Goal: Information Seeking & Learning: Learn about a topic

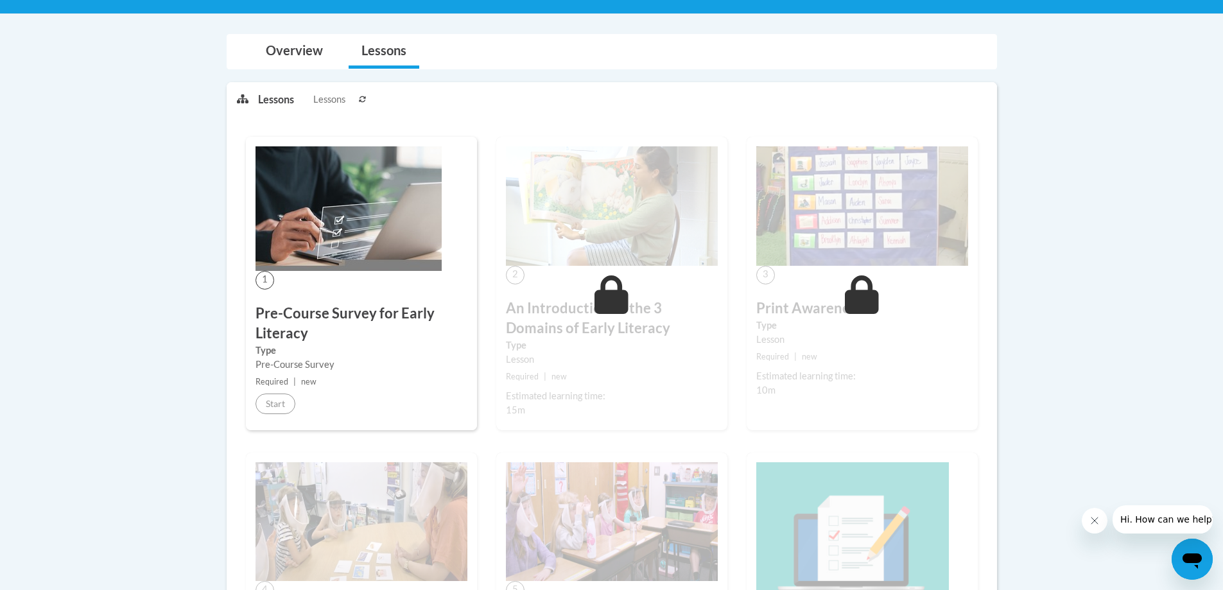
scroll to position [257, 0]
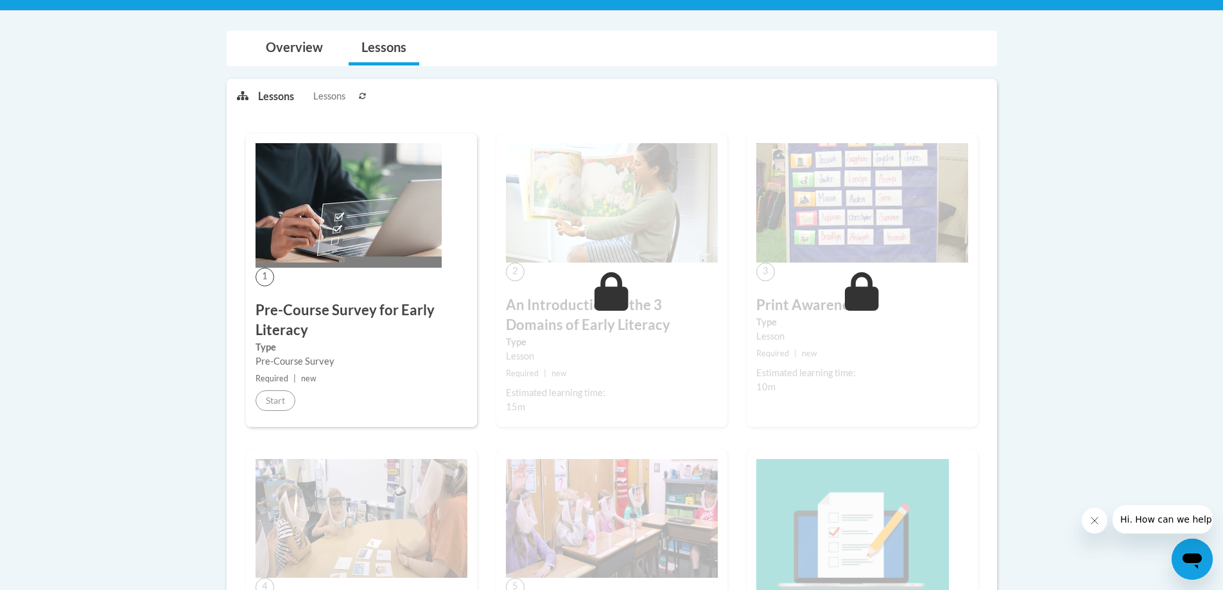
click at [290, 309] on h3 "Pre-Course Survey for Early Literacy" at bounding box center [362, 321] width 212 height 40
click at [322, 261] on img at bounding box center [349, 205] width 186 height 125
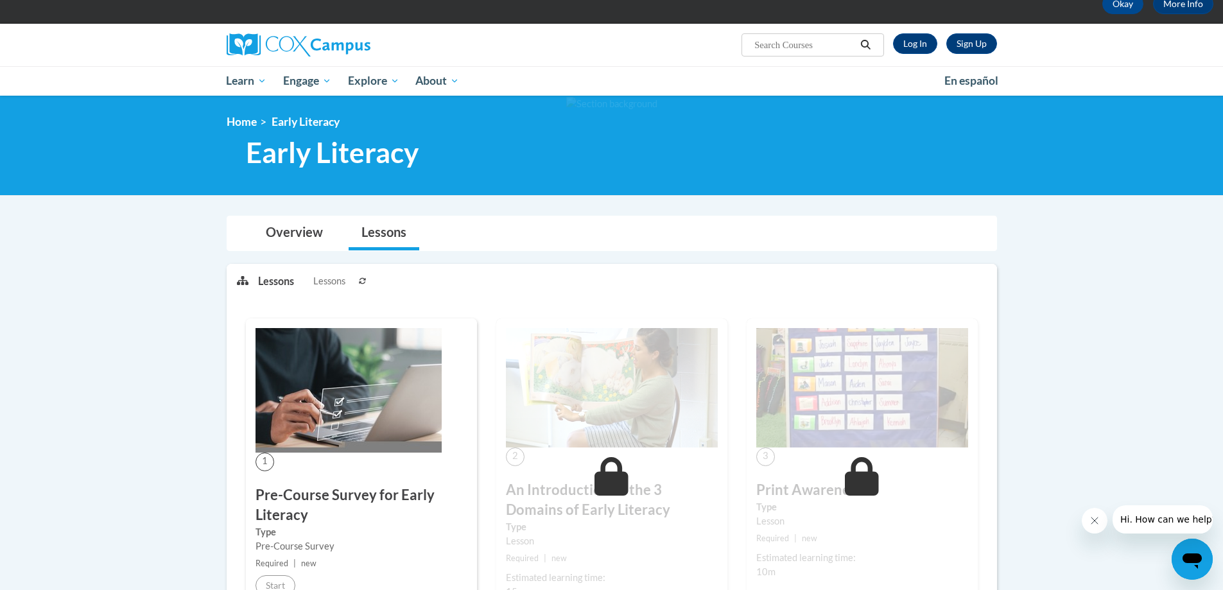
scroll to position [64, 0]
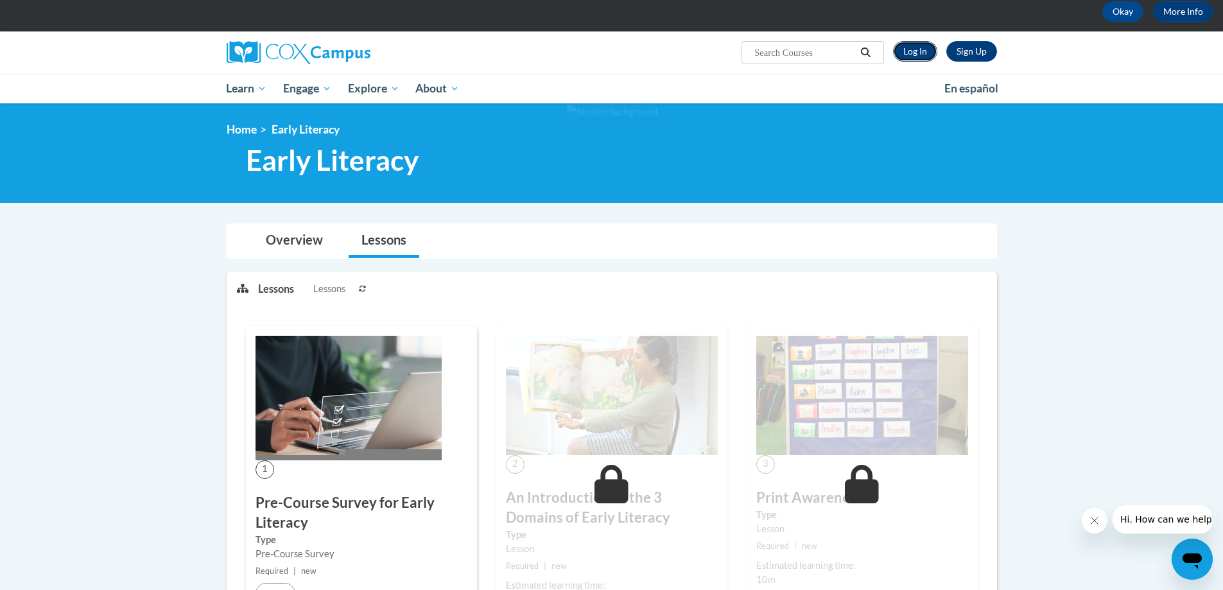
click at [916, 56] on link "Log In" at bounding box center [915, 51] width 44 height 21
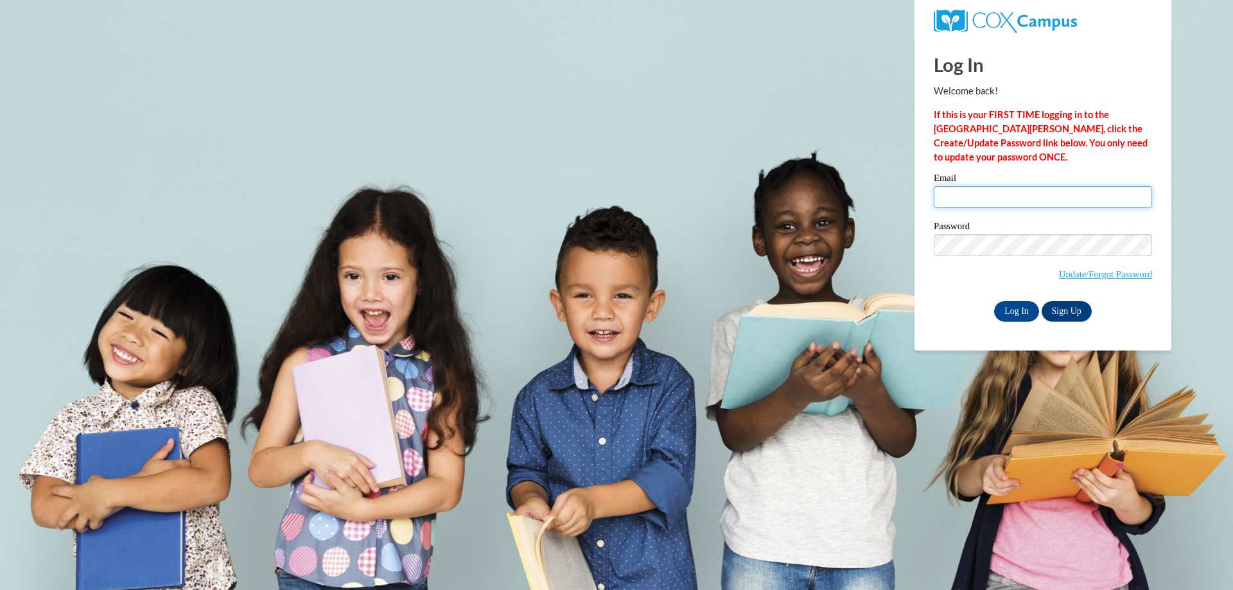
click at [1002, 197] on input "Email" at bounding box center [1043, 197] width 218 height 22
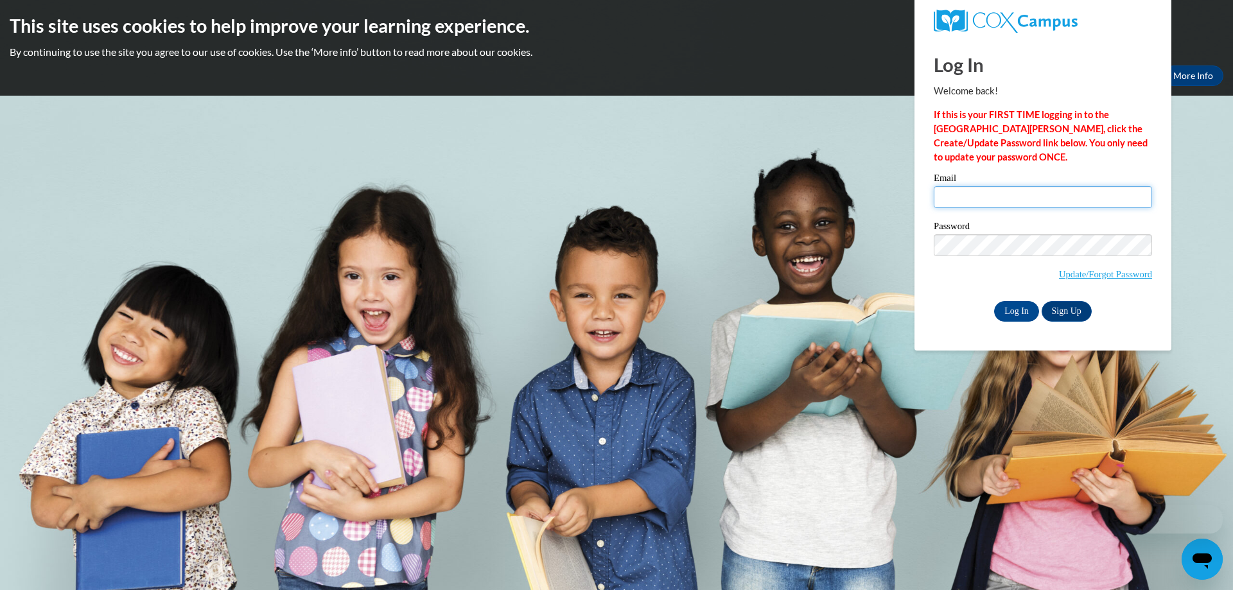
type input "kim.lott@petalschools.com"
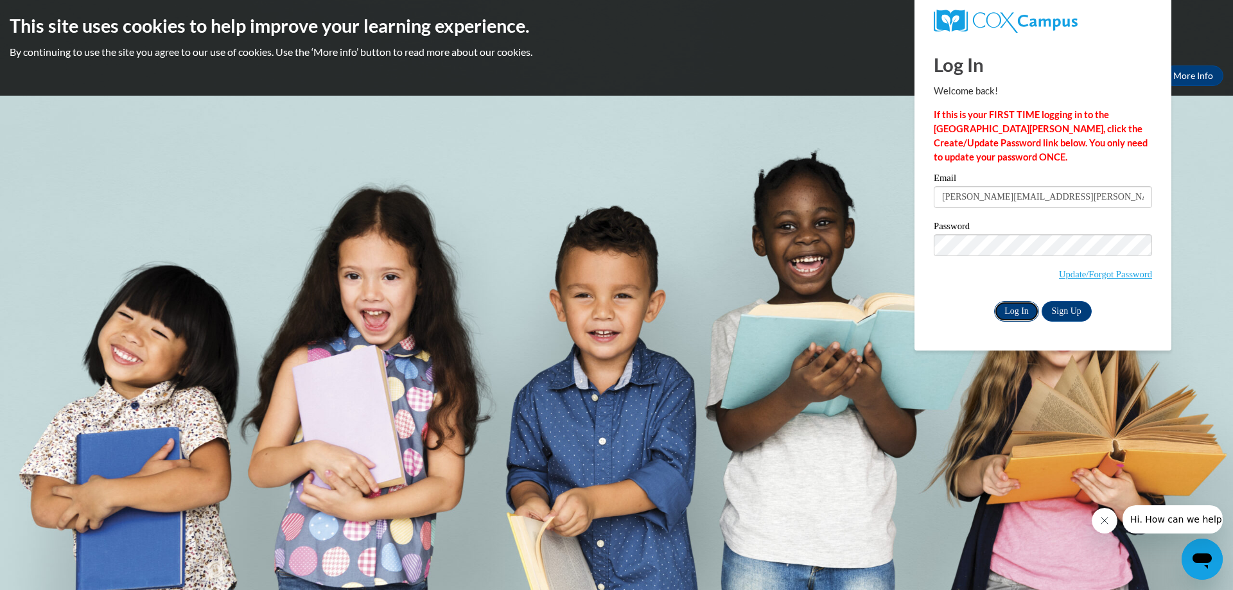
click at [1026, 312] on input "Log In" at bounding box center [1016, 311] width 45 height 21
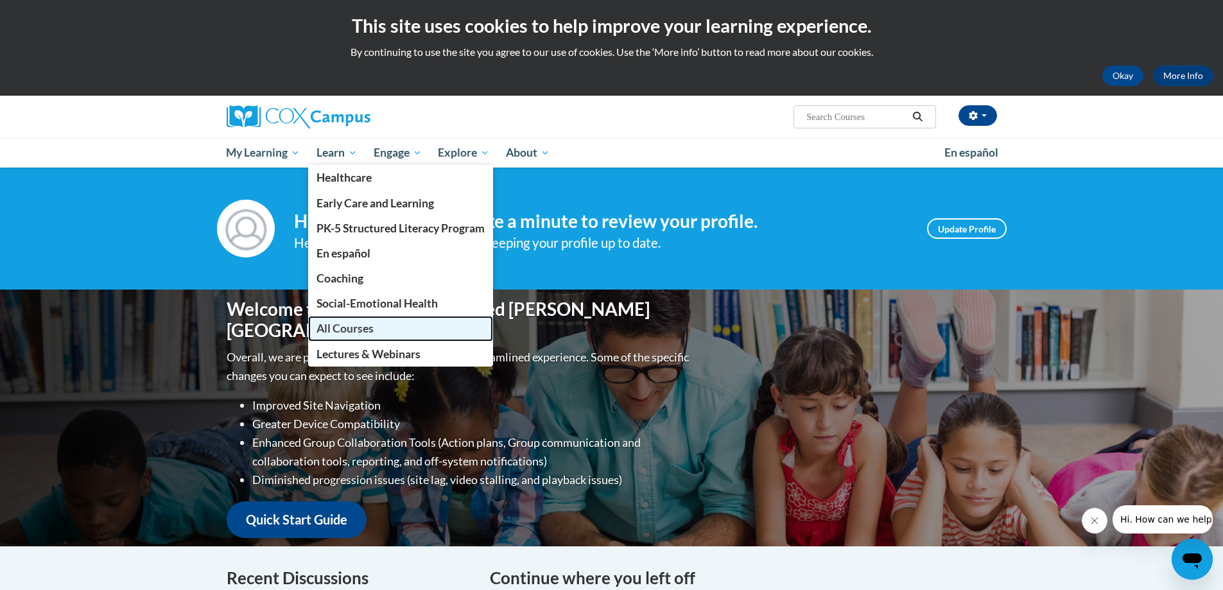
click at [342, 327] on span "All Courses" at bounding box center [345, 328] width 57 height 13
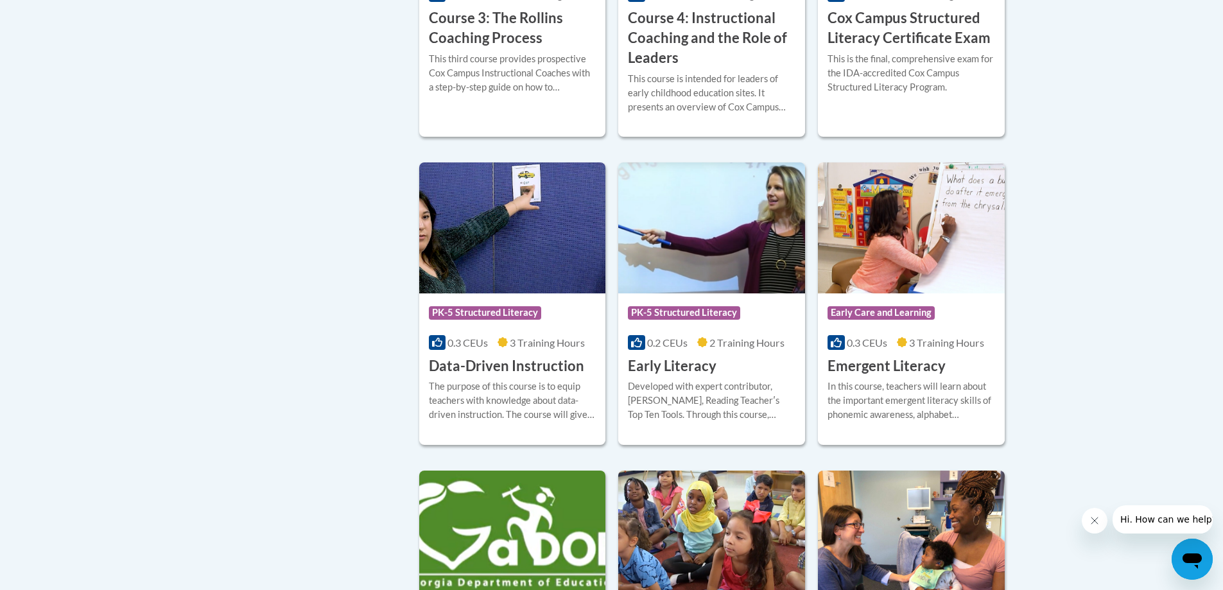
scroll to position [1284, 0]
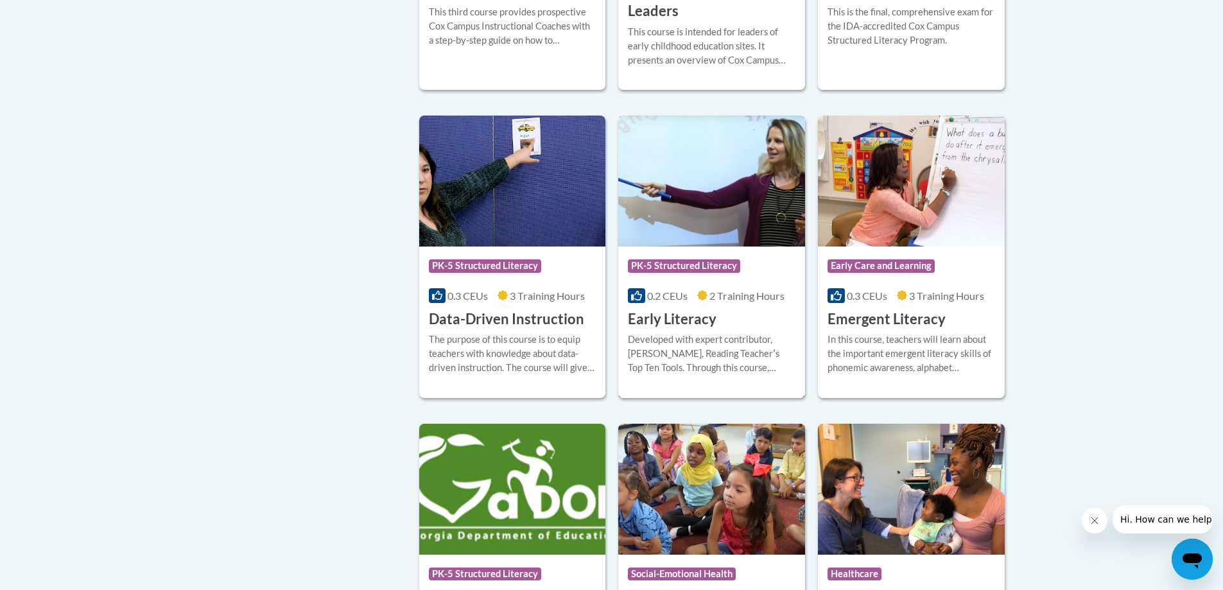
click at [697, 329] on h3 "Early Literacy" at bounding box center [672, 319] width 89 height 20
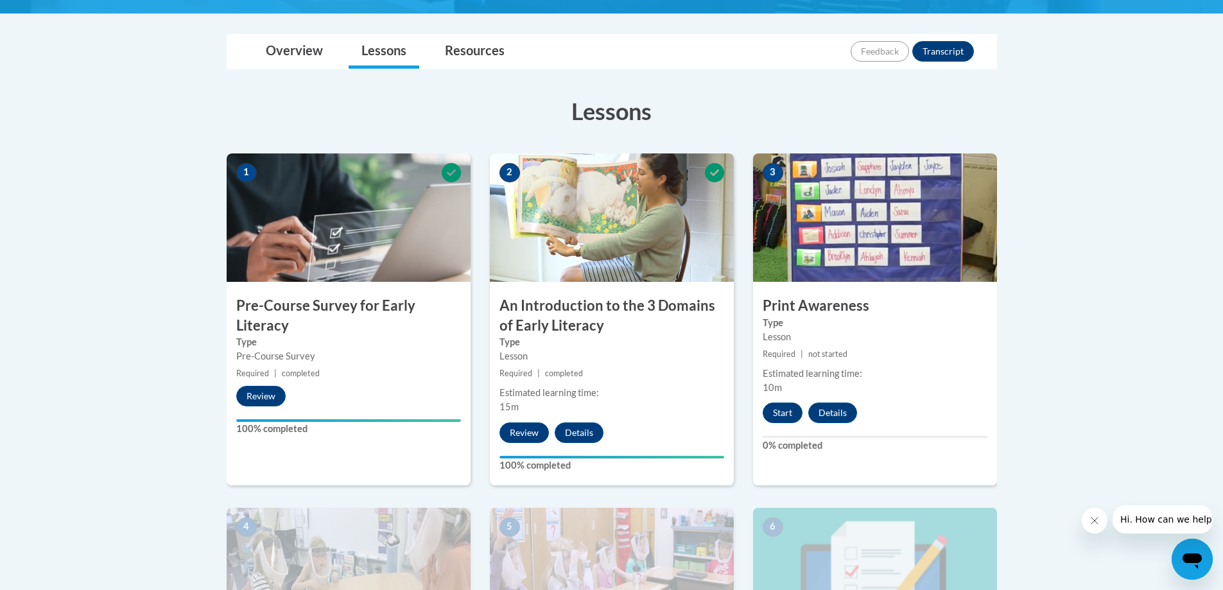
scroll to position [257, 0]
